Goal: Transaction & Acquisition: Book appointment/travel/reservation

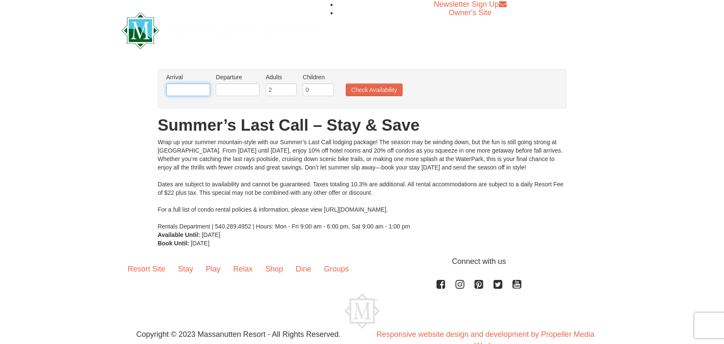
click at [202, 86] on input "text" at bounding box center [188, 90] width 44 height 13
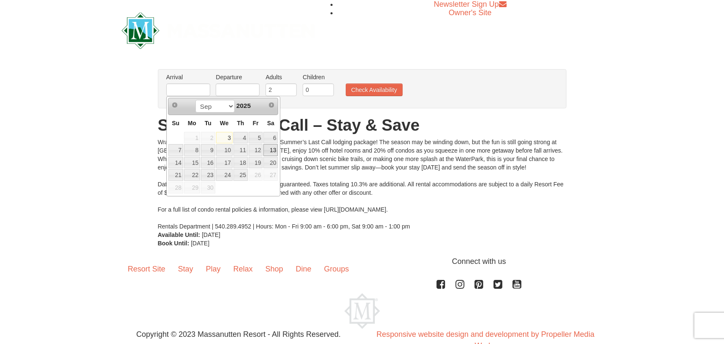
click at [268, 149] on link "13" at bounding box center [270, 150] width 14 height 12
type input "[DATE]"
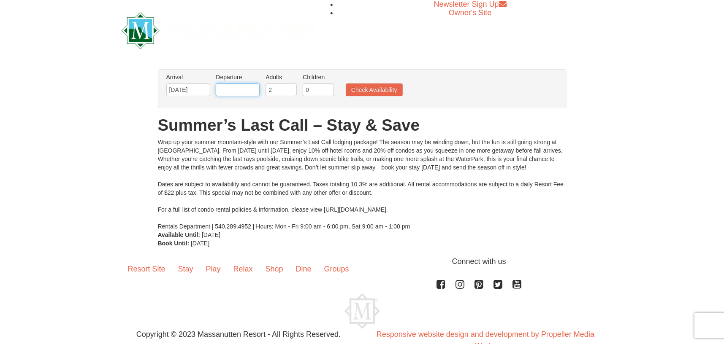
click at [230, 91] on input "text" at bounding box center [238, 90] width 44 height 13
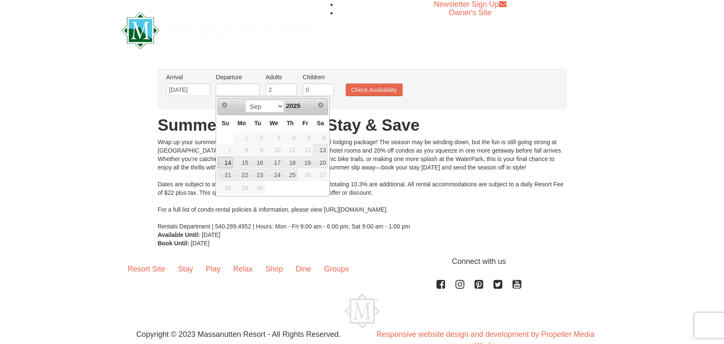
click at [224, 165] on link "14" at bounding box center [225, 163] width 15 height 12
type input "09/14/2025"
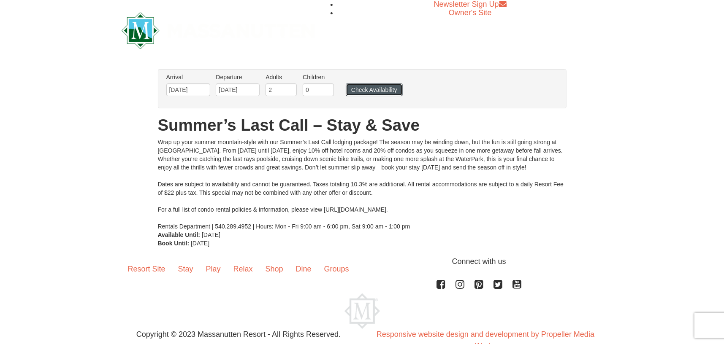
click at [352, 94] on button "Check Availability" at bounding box center [374, 90] width 57 height 13
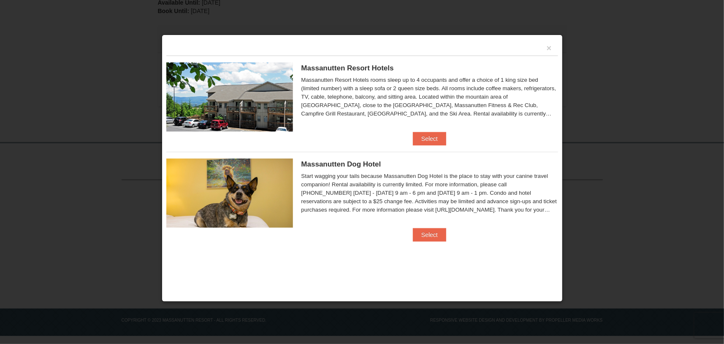
scroll to position [215, 0]
click at [435, 140] on button "Select" at bounding box center [429, 139] width 33 height 14
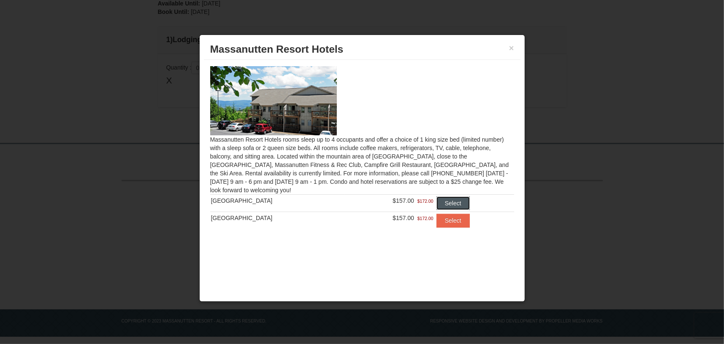
click at [450, 199] on button "Select" at bounding box center [452, 204] width 33 height 14
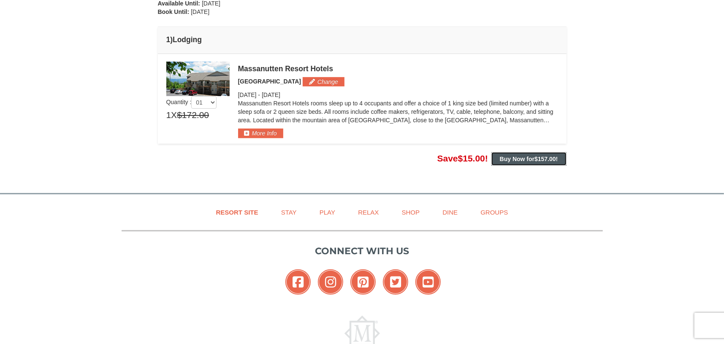
click at [515, 158] on strong "Buy Now for $157.00 !" at bounding box center [529, 159] width 58 height 7
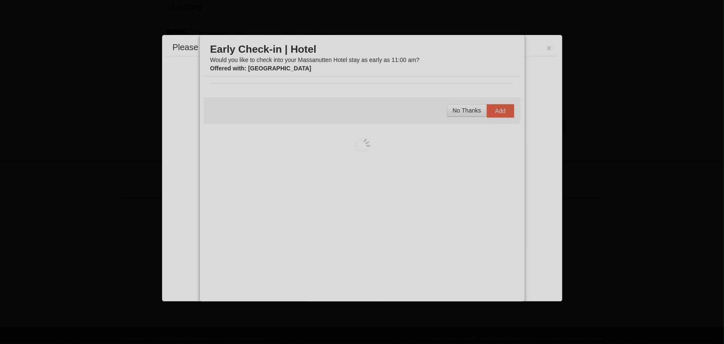
scroll to position [266, 0]
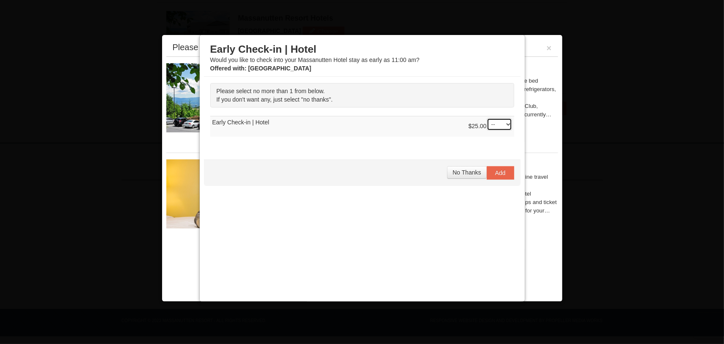
drag, startPoint x: 496, startPoint y: 123, endPoint x: 498, endPoint y: 128, distance: 5.5
click at [498, 127] on select "-- 01" at bounding box center [498, 124] width 25 height 13
select select "1"
click at [486, 118] on select "-- 01" at bounding box center [498, 124] width 25 height 13
click at [499, 175] on button "Add" at bounding box center [499, 173] width 27 height 14
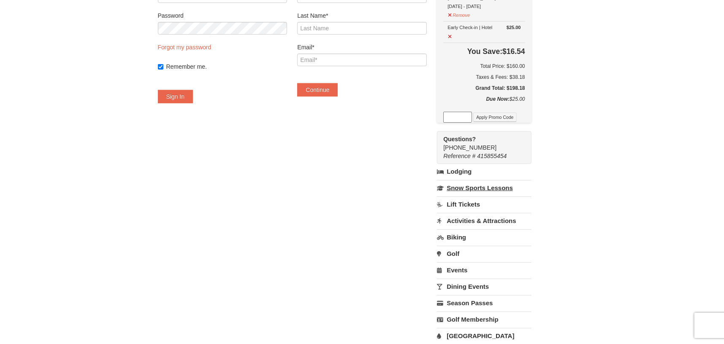
scroll to position [140, 0]
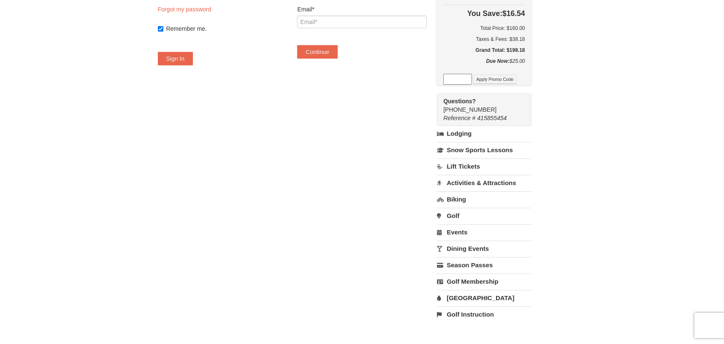
click at [495, 179] on link "Activities & Attractions" at bounding box center [484, 183] width 94 height 16
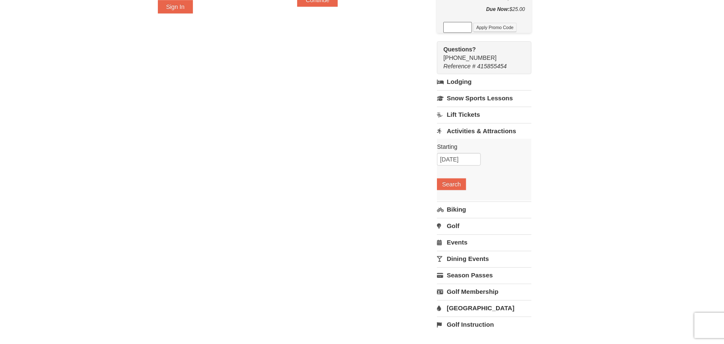
scroll to position [211, 0]
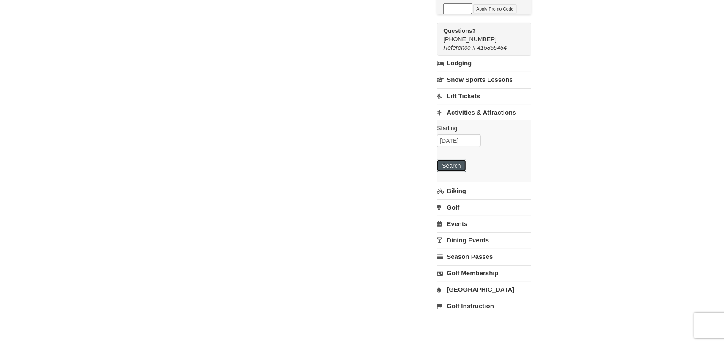
click at [457, 164] on button "Search" at bounding box center [451, 166] width 29 height 12
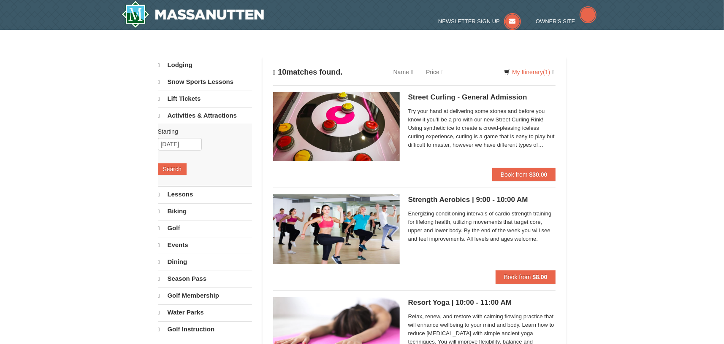
select select "9"
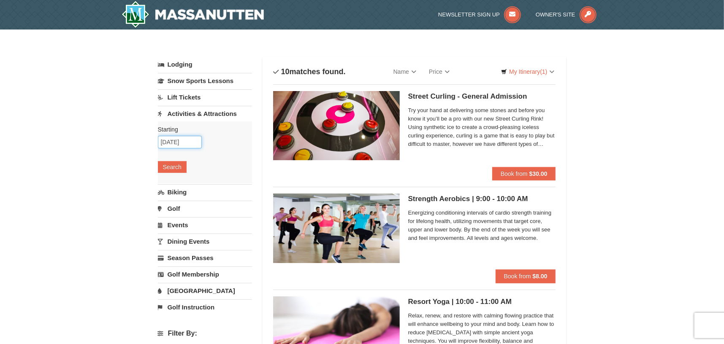
click at [190, 138] on input "09/03/2025" at bounding box center [180, 142] width 44 height 13
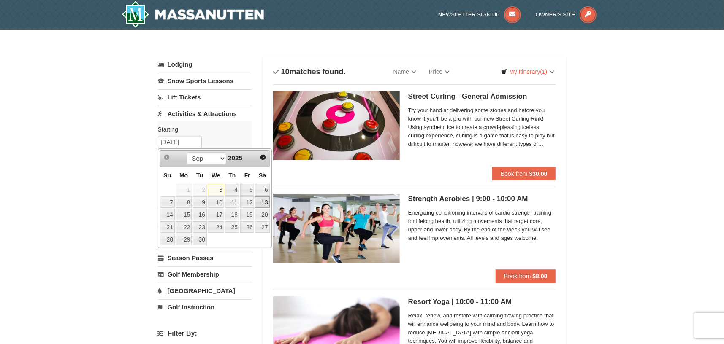
click at [260, 198] on link "13" at bounding box center [262, 203] width 14 height 12
type input "[DATE]"
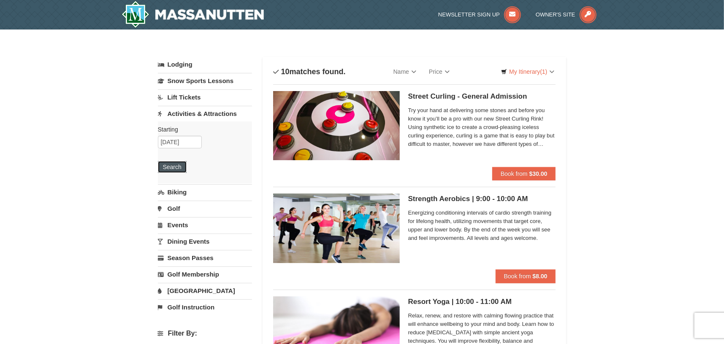
click at [179, 166] on button "Search" at bounding box center [172, 167] width 29 height 12
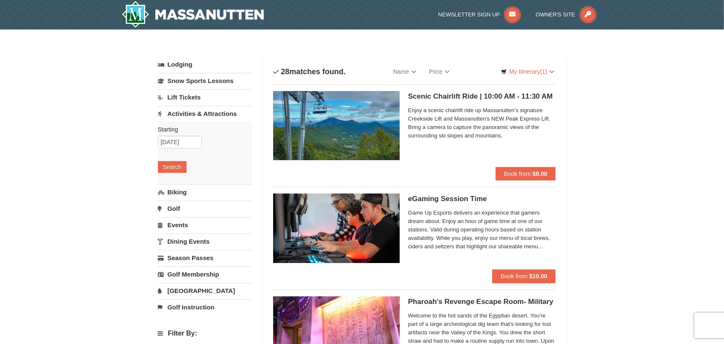
click at [173, 220] on link "Events" at bounding box center [205, 225] width 94 height 16
click at [177, 211] on button "Search" at bounding box center [172, 217] width 29 height 12
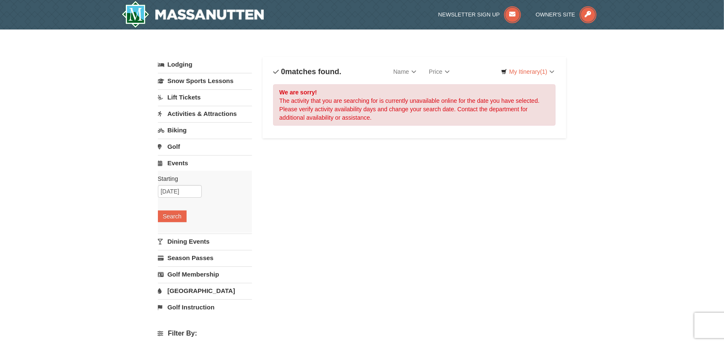
click at [179, 240] on link "Dining Events" at bounding box center [205, 242] width 94 height 16
drag, startPoint x: 170, startPoint y: 225, endPoint x: 170, endPoint y: 230, distance: 4.7
click at [170, 227] on div "Starting Please format dates MM/DD/YYYY Please format dates MM/DD/YYYY 09/13/20…" at bounding box center [205, 218] width 94 height 62
click at [170, 230] on button "Search" at bounding box center [172, 233] width 29 height 12
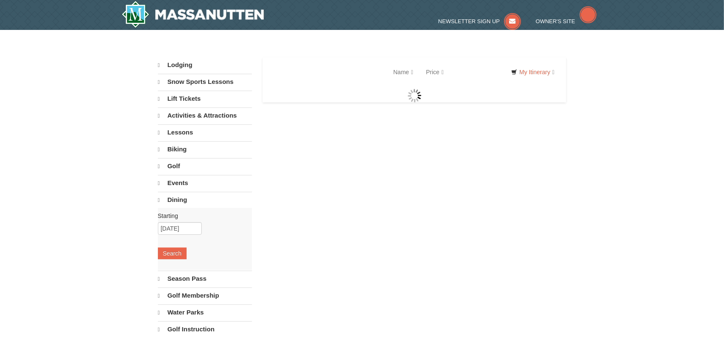
select select "9"
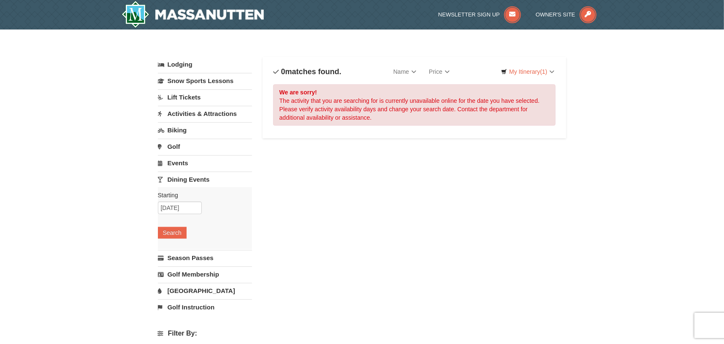
scroll to position [70, 0]
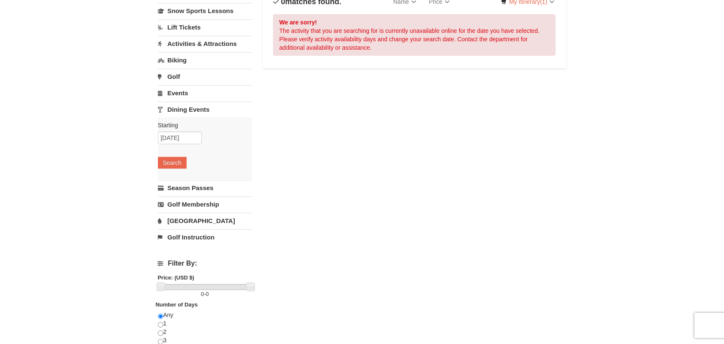
click at [171, 219] on link "[GEOGRAPHIC_DATA]" at bounding box center [205, 221] width 94 height 16
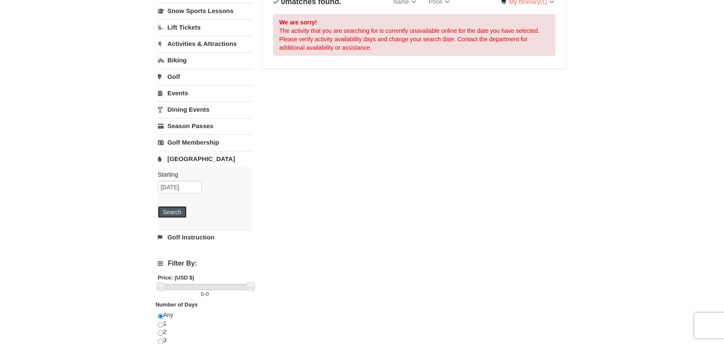
click at [171, 210] on button "Search" at bounding box center [172, 212] width 29 height 12
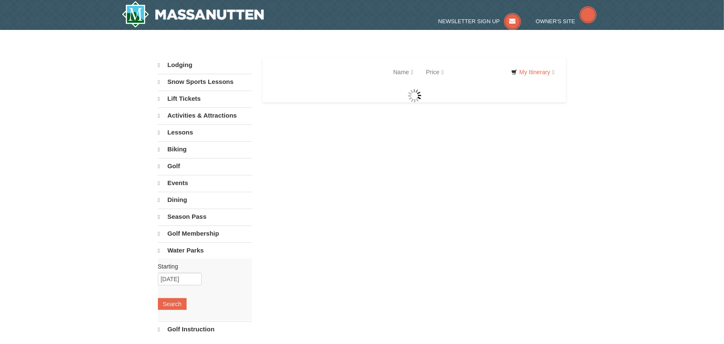
select select "9"
